Goal: Transaction & Acquisition: Purchase product/service

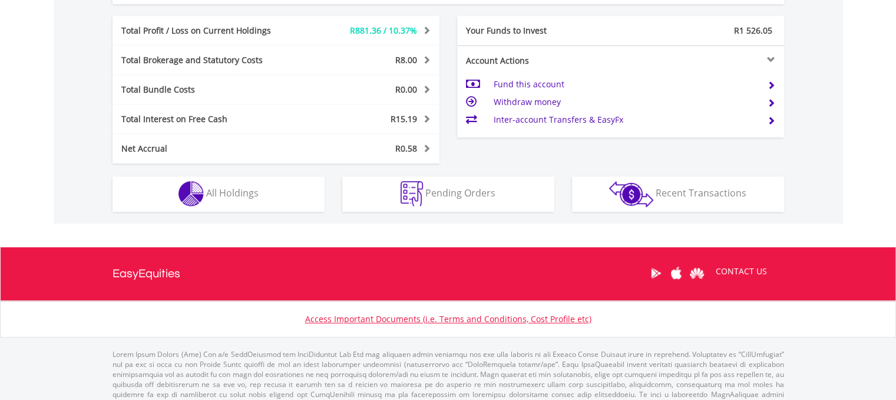
scroll to position [644, 0]
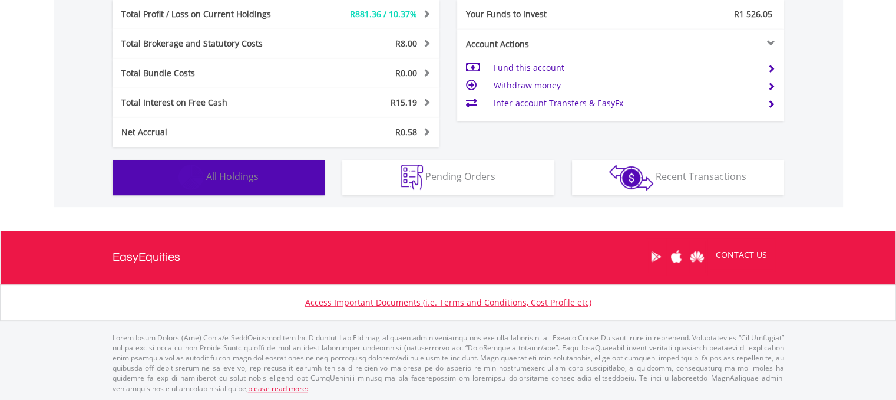
click at [293, 180] on button "Holdings All Holdings" at bounding box center [219, 177] width 212 height 35
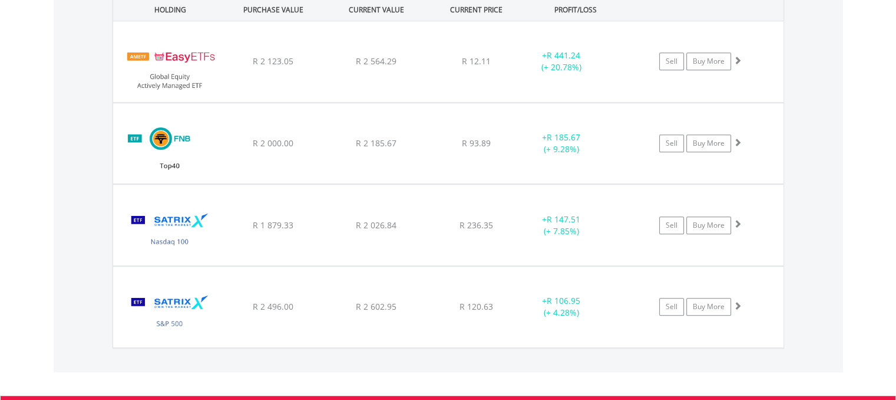
scroll to position [912, 0]
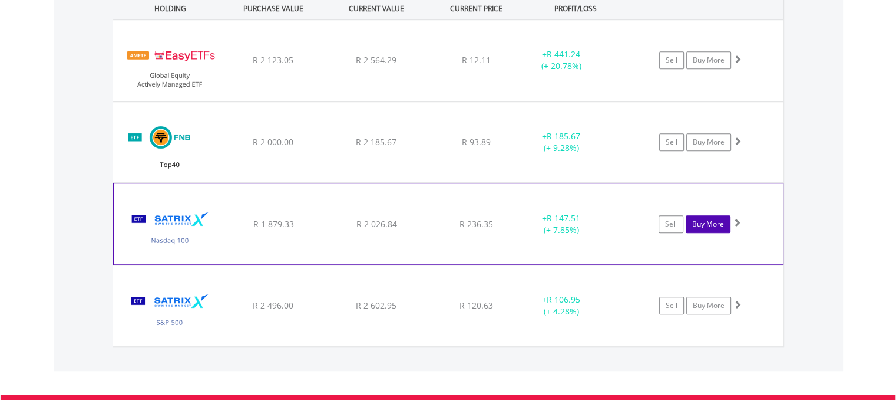
click at [698, 225] on link "Buy More" at bounding box center [708, 224] width 45 height 18
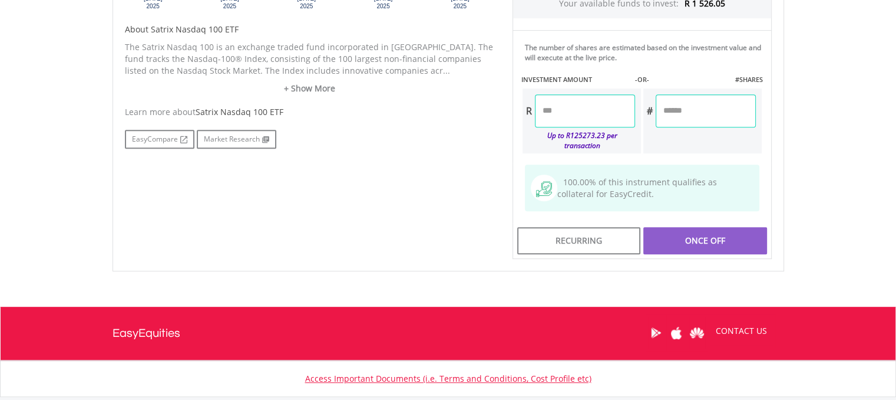
scroll to position [589, 0]
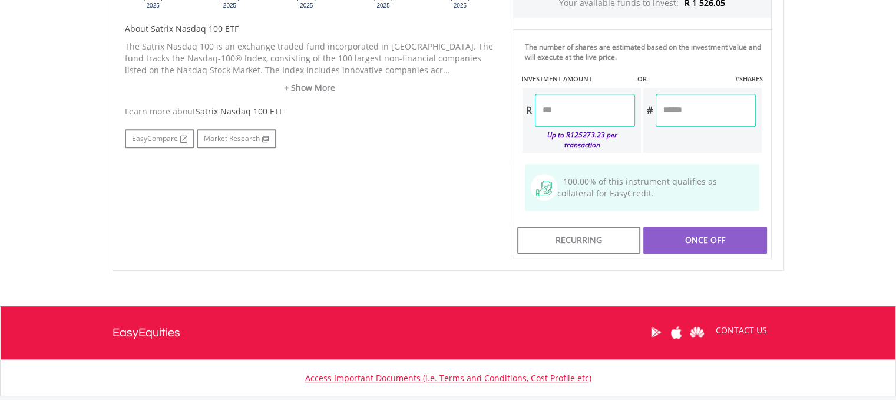
click at [591, 101] on input "number" at bounding box center [585, 110] width 100 height 33
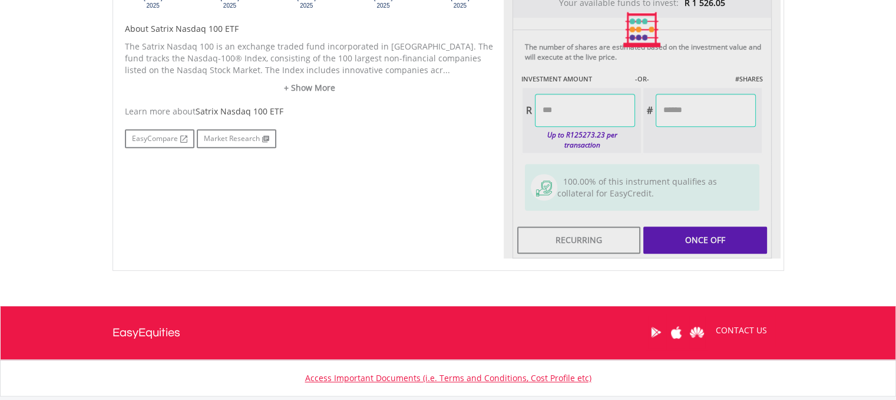
type input "*******"
type input "******"
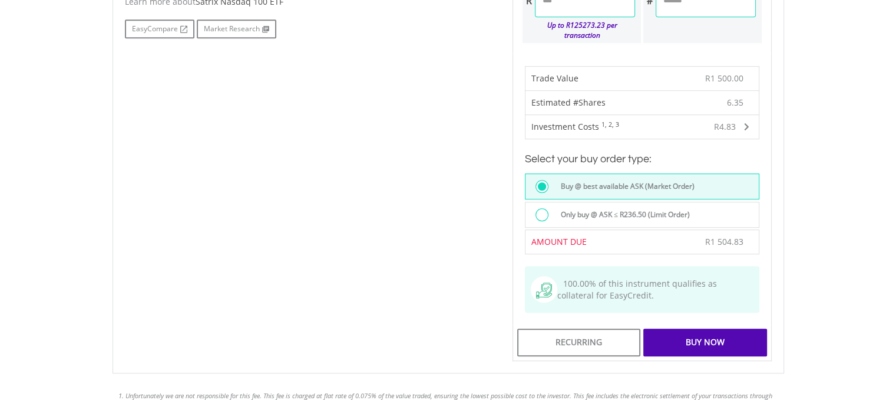
scroll to position [700, 0]
click at [709, 327] on div "Buy Now" at bounding box center [705, 340] width 123 height 27
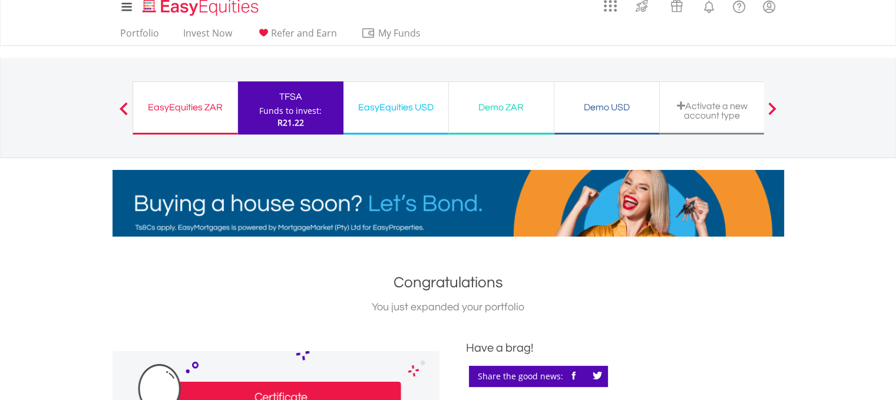
scroll to position [13, 0]
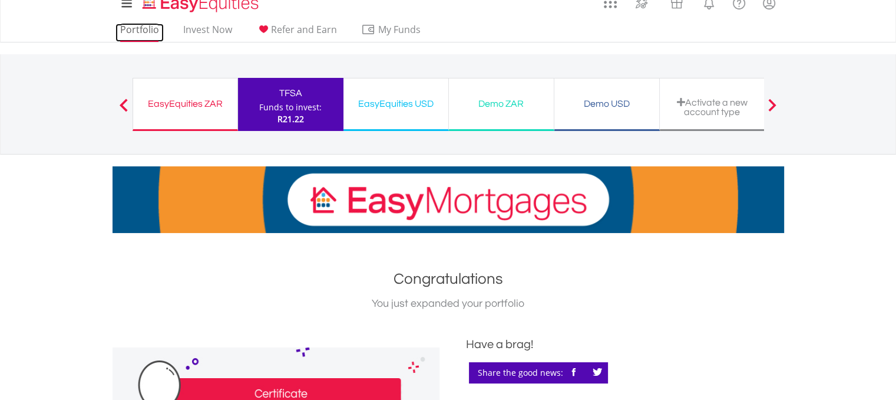
click at [143, 29] on link "Portfolio" at bounding box center [140, 33] width 48 height 18
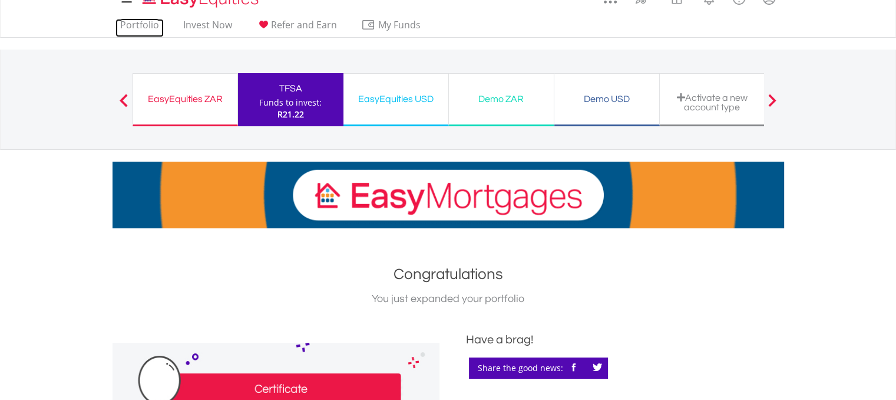
scroll to position [0, 0]
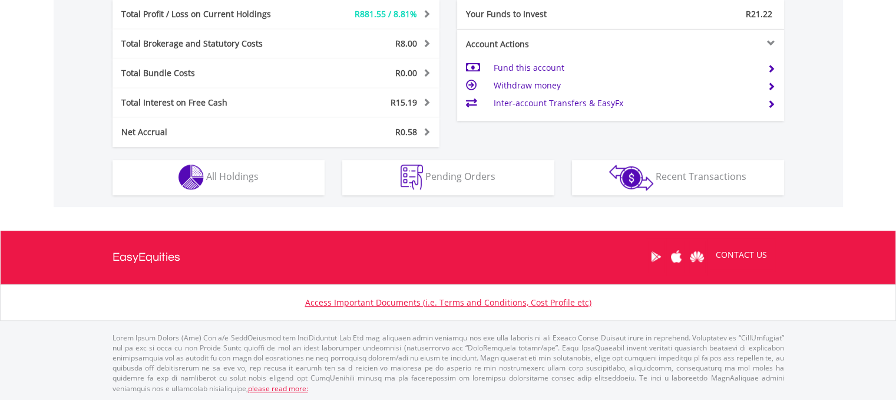
scroll to position [642, 0]
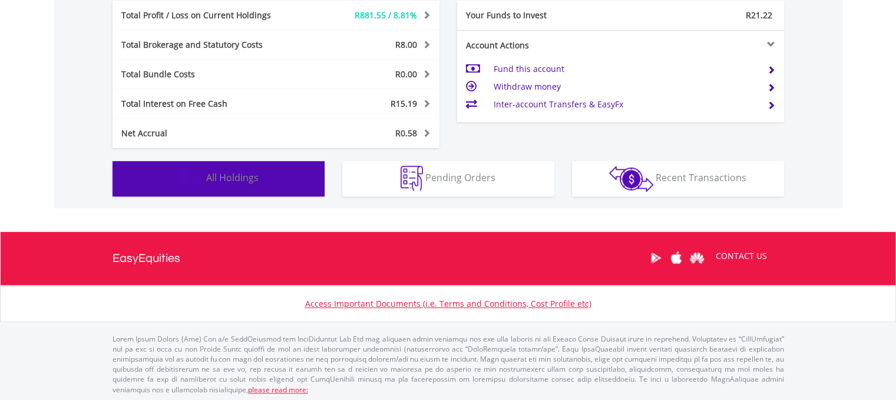
click at [213, 184] on button "Holdings All Holdings" at bounding box center [219, 178] width 212 height 35
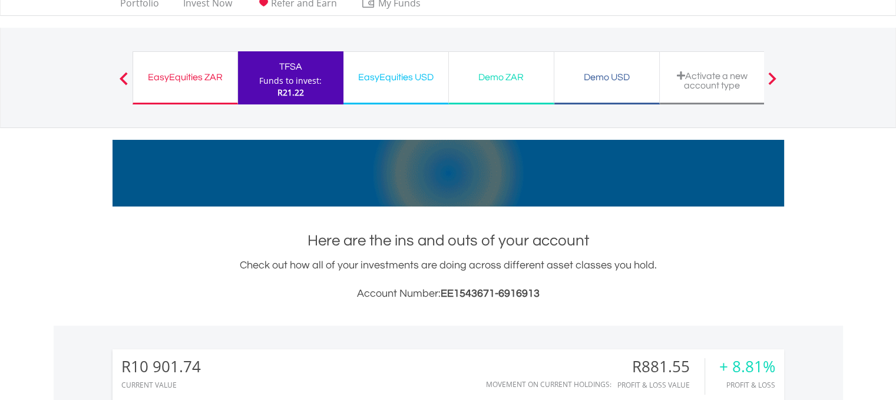
scroll to position [0, 0]
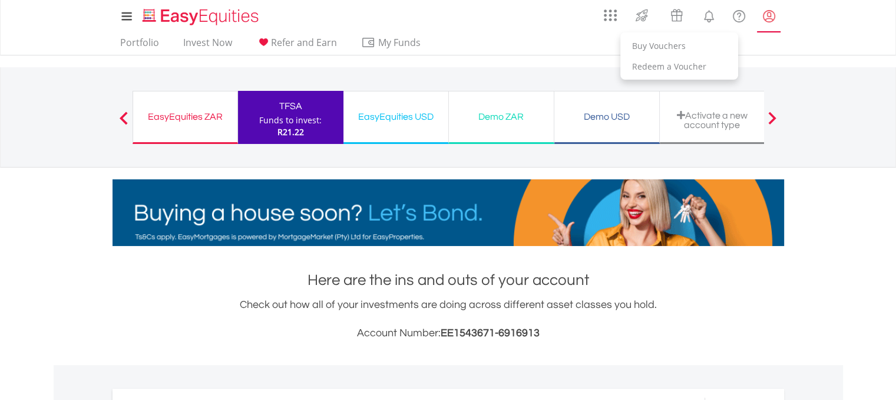
click at [775, 16] on lord-icon "My Profile" at bounding box center [769, 16] width 15 height 15
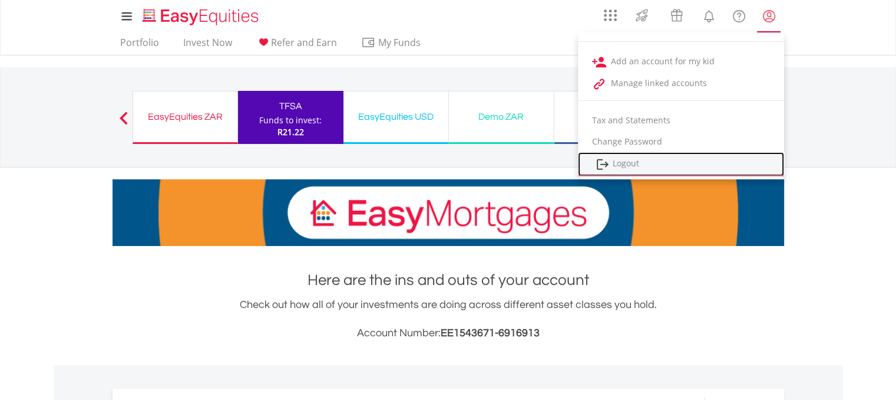
click at [646, 162] on link "Logout" at bounding box center [681, 164] width 206 height 24
